Goal: Information Seeking & Learning: Learn about a topic

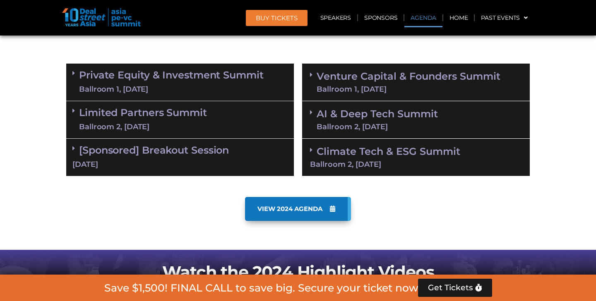
click at [191, 108] on link "Limited Partners Summit Ballroom 2, 10 Sept" at bounding box center [143, 120] width 128 height 25
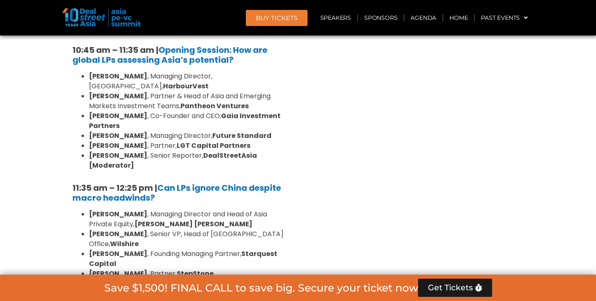
scroll to position [629, 0]
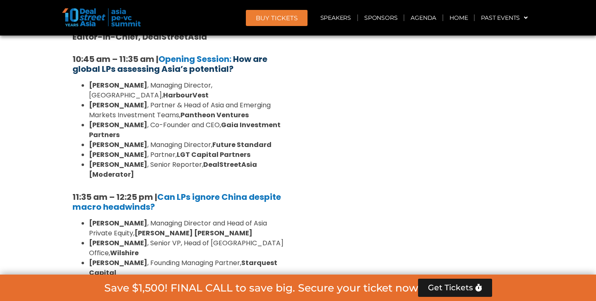
click at [194, 64] on b "How are global LPs assessing Asia’s potential?" at bounding box center [169, 64] width 195 height 22
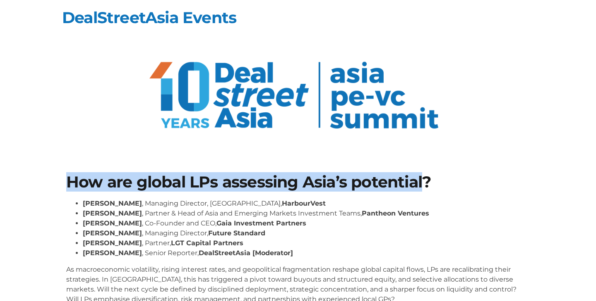
drag, startPoint x: 53, startPoint y: 185, endPoint x: 427, endPoint y: 184, distance: 373.9
click at [427, 184] on section "How are global LPs assessing Asia’s potential? [PERSON_NAME] , Managing Directo…" at bounding box center [298, 243] width 596 height 186
click at [437, 181] on h1 "How are global LPs assessing Asia’s potential?" at bounding box center [297, 183] width 463 height 16
copy h1 "How are global LPs assessing Asia’s potential?"
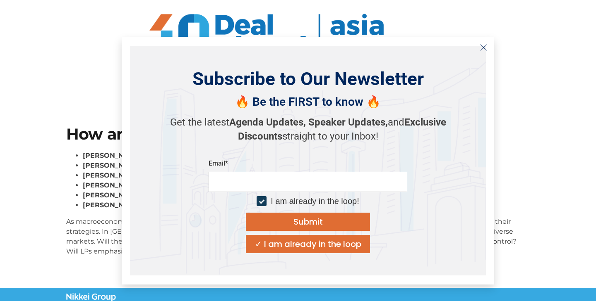
scroll to position [60, 0]
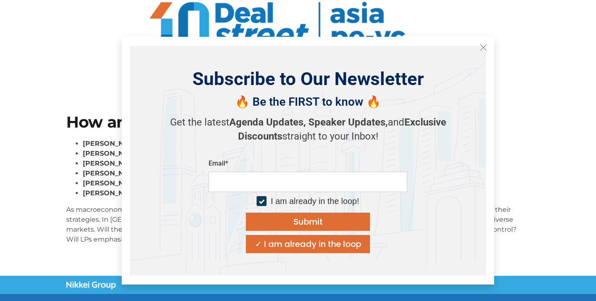
click at [482, 47] on line "Close" at bounding box center [483, 47] width 6 height 6
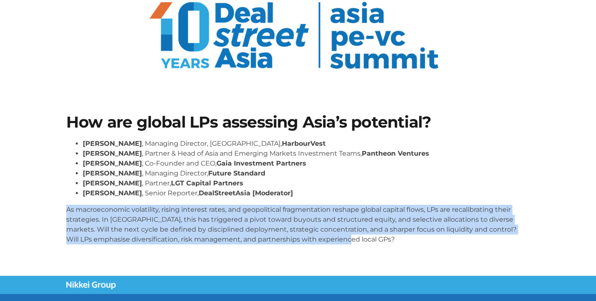
drag, startPoint x: 55, startPoint y: 211, endPoint x: 351, endPoint y: 259, distance: 299.6
click at [351, 259] on section "How are global LPs assessing Asia’s potential? Kelvin Yap , Managing Director, …" at bounding box center [298, 183] width 596 height 186
copy p "As macroeconomic volatility, rising interest rates, and geopolitical fragmentat…"
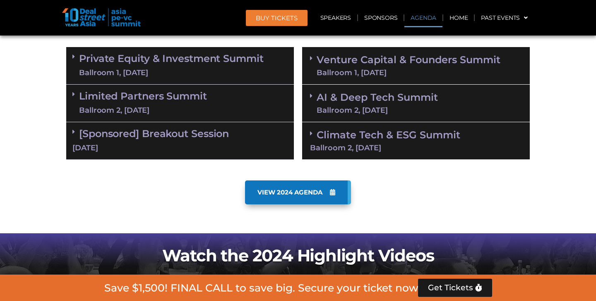
scroll to position [501, 0]
click at [181, 70] on div "Ballroom 1, [DATE]" at bounding box center [171, 73] width 184 height 10
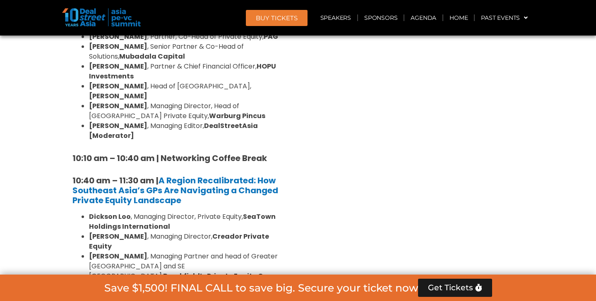
scroll to position [636, 0]
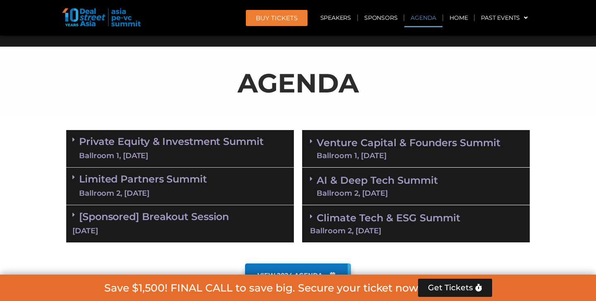
scroll to position [425, 0]
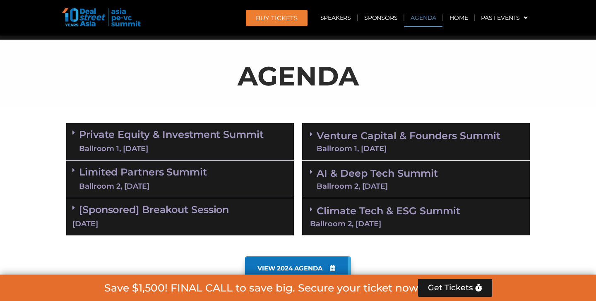
click at [343, 169] on link "AI & Deep Tech Summit Ballroom 2, [DATE]" at bounding box center [376, 180] width 121 height 22
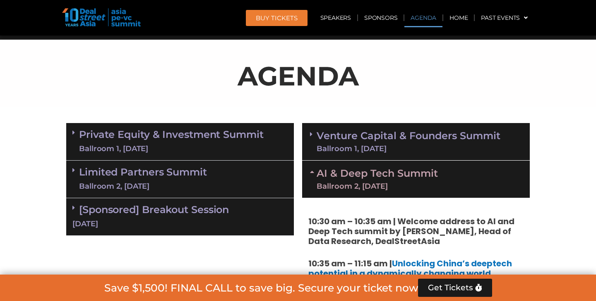
click at [360, 139] on link "Venture Capital & Founders​ Summit Ballroom 1, [DATE]" at bounding box center [408, 142] width 184 height 22
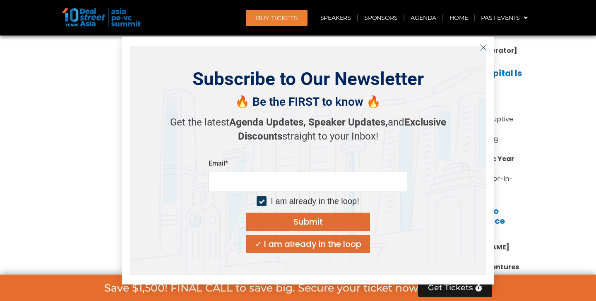
scroll to position [1088, 0]
click at [483, 48] on line "Close" at bounding box center [483, 47] width 6 height 6
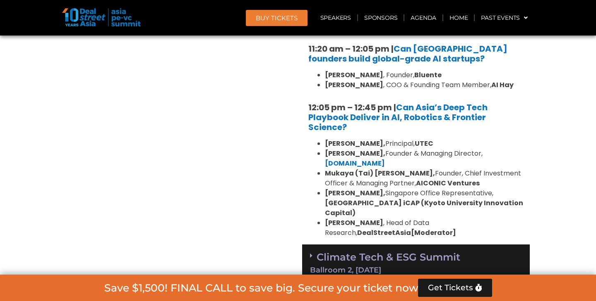
scroll to position [1828, 0]
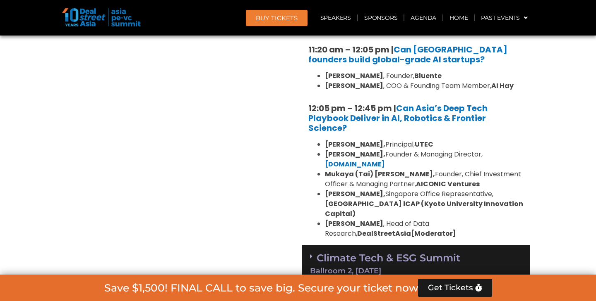
click at [391, 246] on div "Climate Tech & ESG Summit Ballroom 2, [DATE]" at bounding box center [415, 265] width 227 height 38
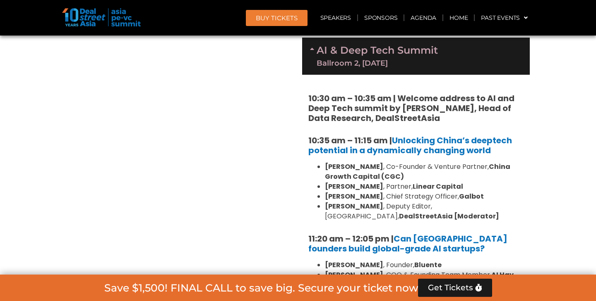
scroll to position [1639, 0]
